Goal: Information Seeking & Learning: Find specific page/section

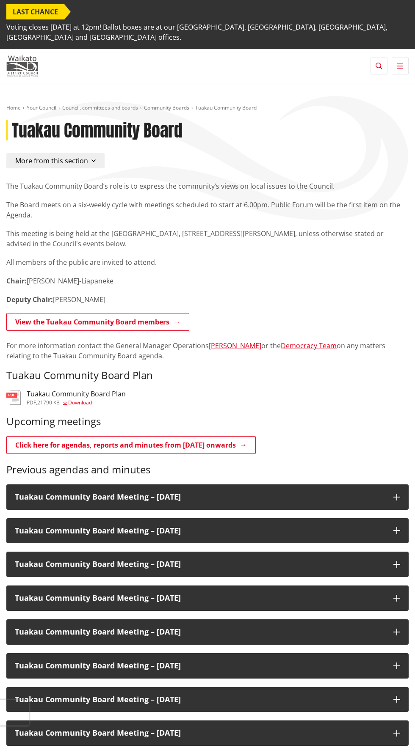
click at [30, 57] on img at bounding box center [22, 65] width 32 height 21
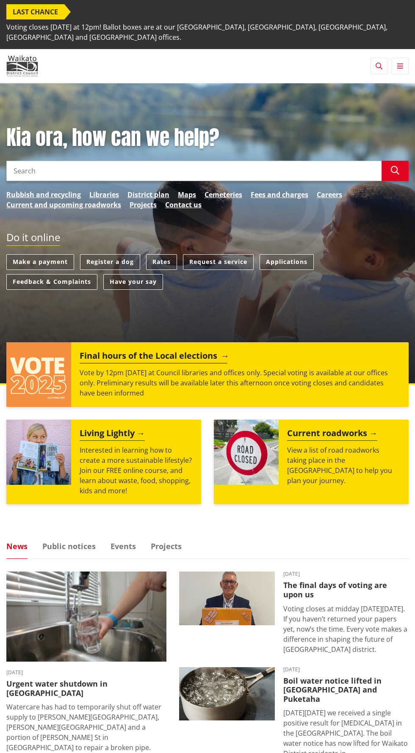
click at [182, 351] on h2 "Final hours of the Local elections" at bounding box center [154, 357] width 148 height 13
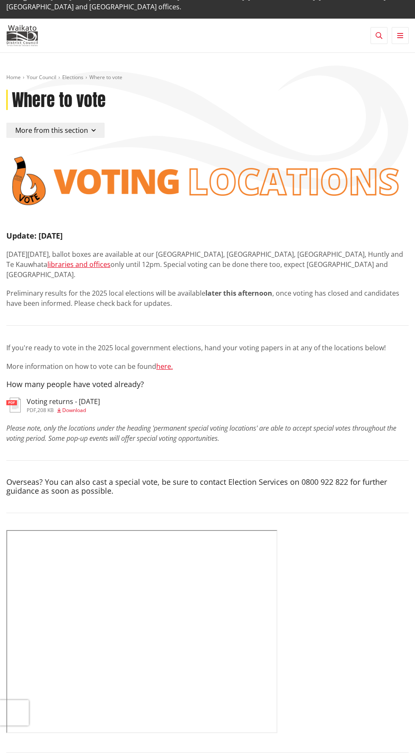
scroll to position [29, 0]
